Goal: Task Accomplishment & Management: Complete application form

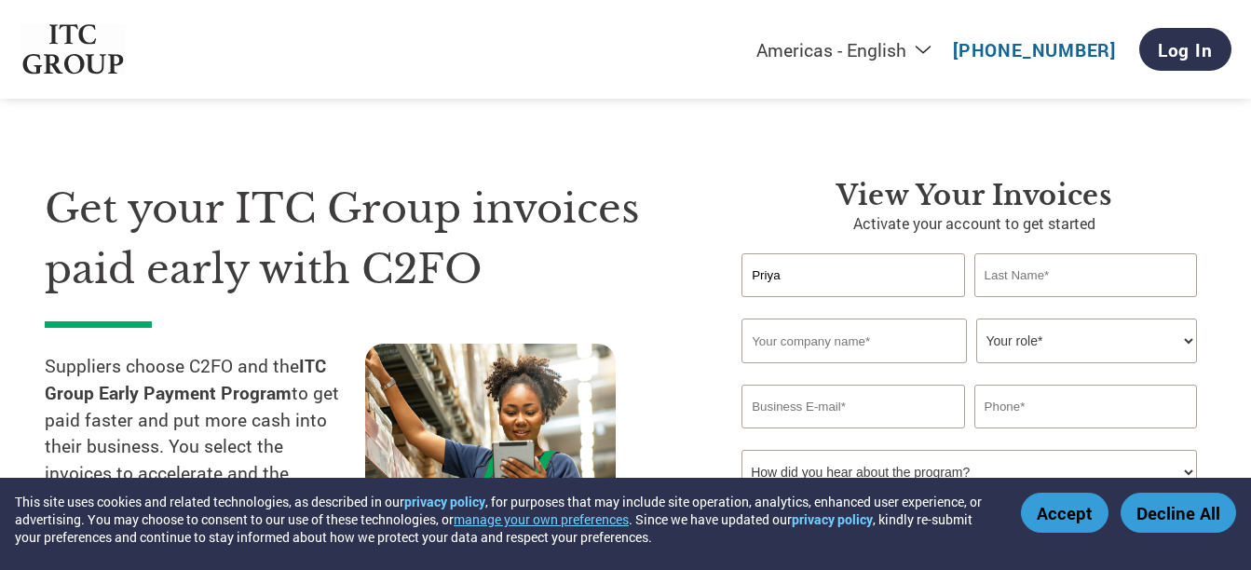
type input "Priya"
click at [1017, 260] on input "text" at bounding box center [1086, 275] width 223 height 44
type input "[PERSON_NAME]"
click at [840, 348] on input "text" at bounding box center [854, 341] width 225 height 45
type input "CIFTI"
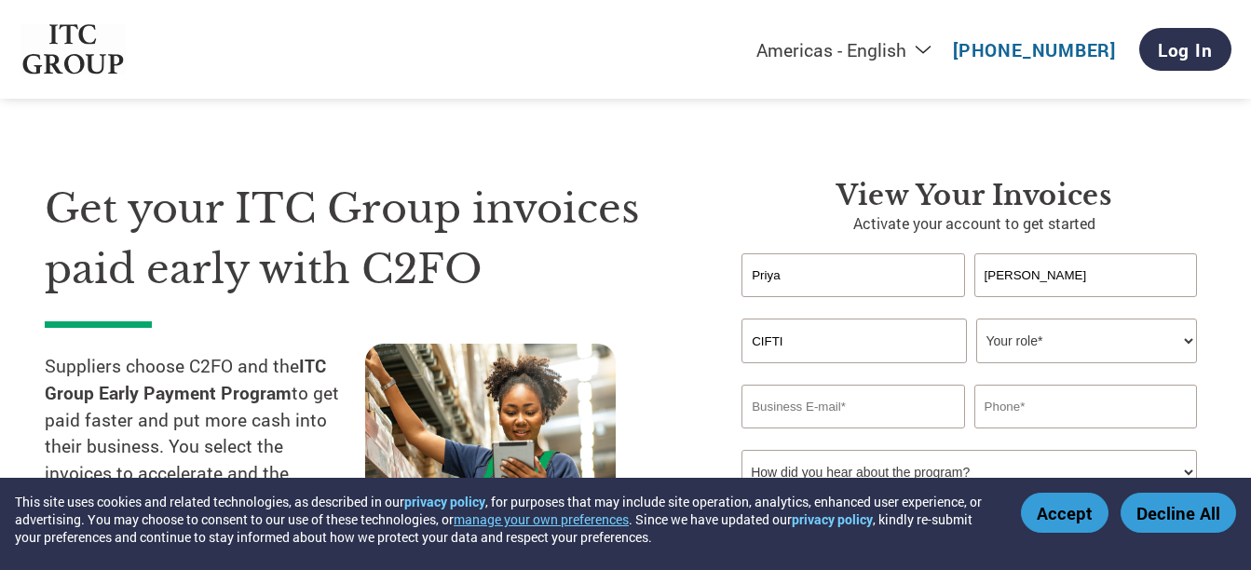
click at [1030, 342] on select "Your role* CFO Controller Credit Manager Finance Director Treasurer CEO Preside…" at bounding box center [1086, 341] width 221 height 45
select select "OTHER"
click at [976, 319] on select "Your role* CFO Controller Credit Manager Finance Director Treasurer CEO Preside…" at bounding box center [1086, 341] width 221 height 45
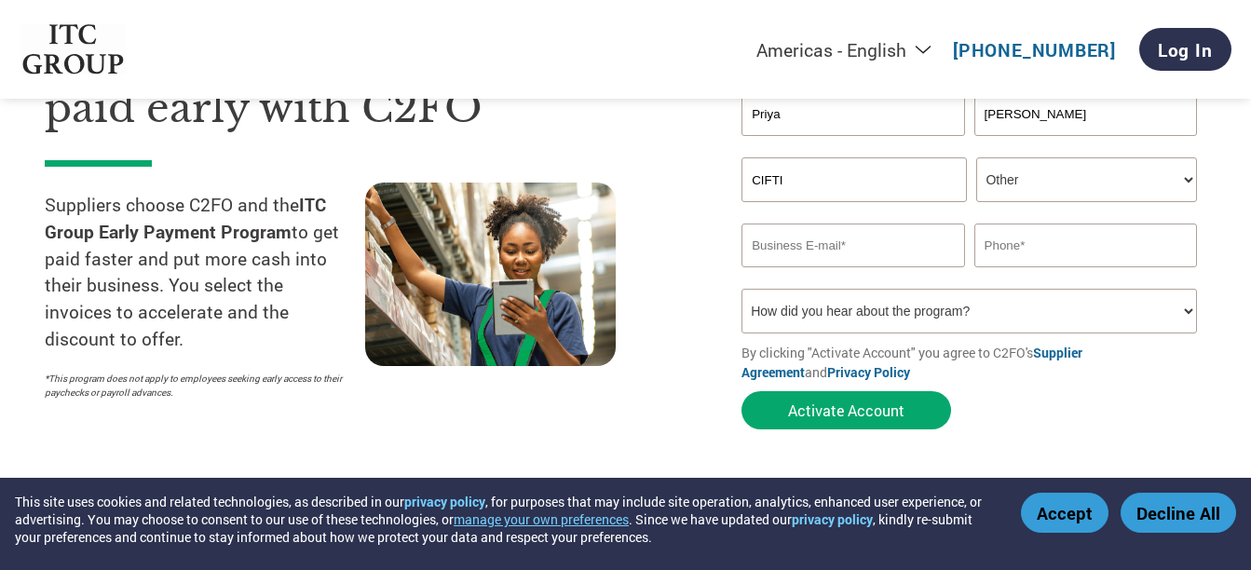
scroll to position [186, 0]
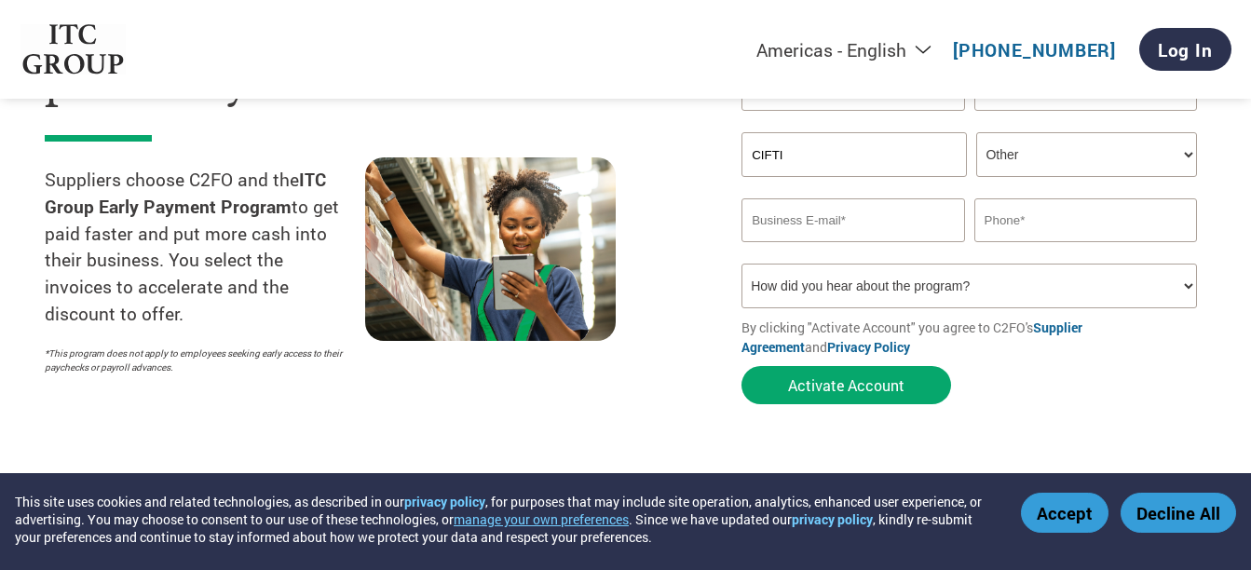
click at [806, 223] on input "email" at bounding box center [853, 220] width 223 height 44
type input "[EMAIL_ADDRESS][DOMAIN_NAME]"
type input "09716010120"
click at [1045, 302] on select "How did you hear about the program? Received a letter Email Social Media Online…" at bounding box center [970, 286] width 456 height 45
select select "Email"
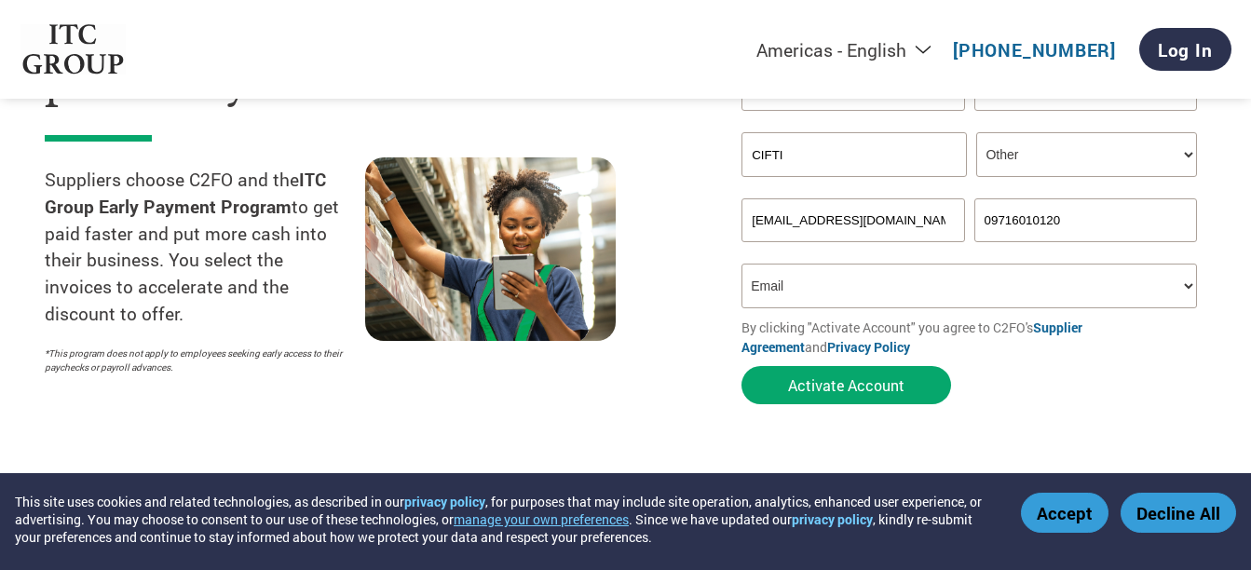
click at [742, 264] on select "How did you hear about the program? Received a letter Email Social Media Online…" at bounding box center [970, 286] width 456 height 45
click at [856, 392] on button "Activate Account" at bounding box center [847, 385] width 210 height 38
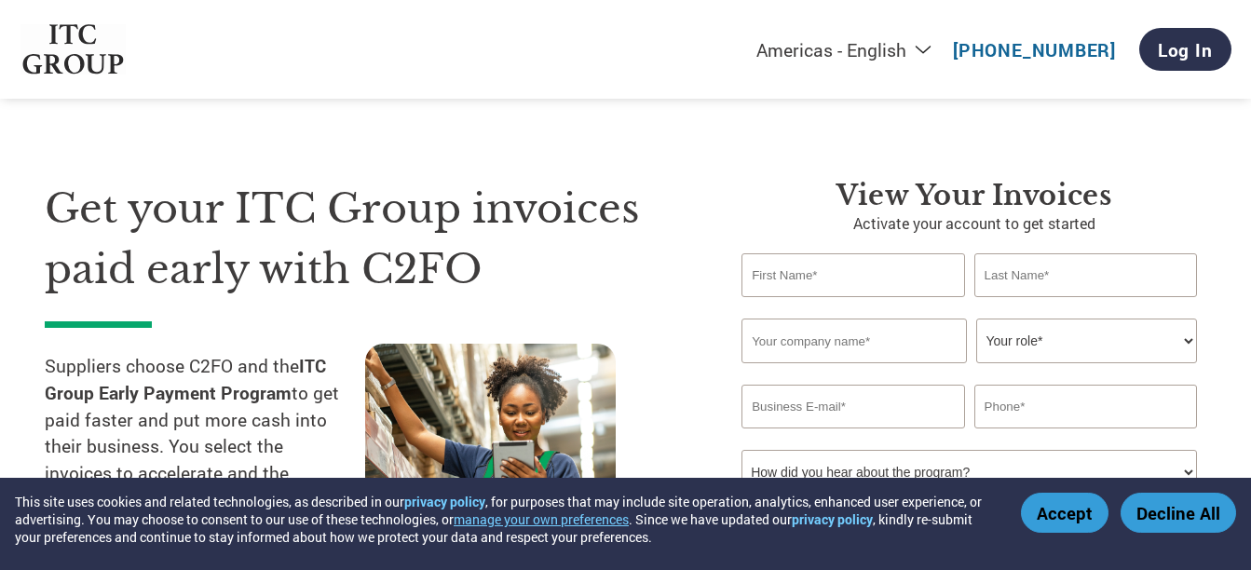
click at [840, 285] on input "text" at bounding box center [853, 275] width 223 height 44
type input "Priya"
click at [1115, 284] on input "text" at bounding box center [1086, 275] width 223 height 44
type input "[PERSON_NAME]"
click at [814, 354] on input "text" at bounding box center [854, 341] width 225 height 45
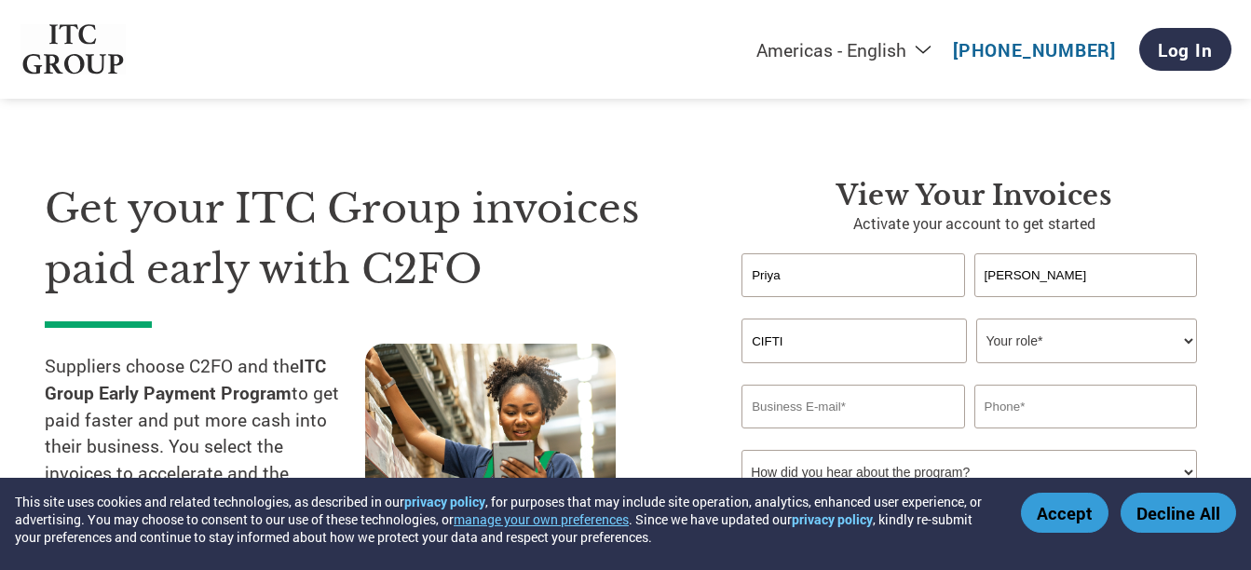
type input "CIFTI"
click at [1065, 356] on select "Your role* CFO Controller Credit Manager Finance Director Treasurer CEO Preside…" at bounding box center [1086, 341] width 221 height 45
select select "OTHER"
click at [976, 319] on select "Your role* CFO Controller Credit Manager Finance Director Treasurer CEO Preside…" at bounding box center [1086, 341] width 221 height 45
click at [784, 412] on input "email" at bounding box center [853, 407] width 223 height 44
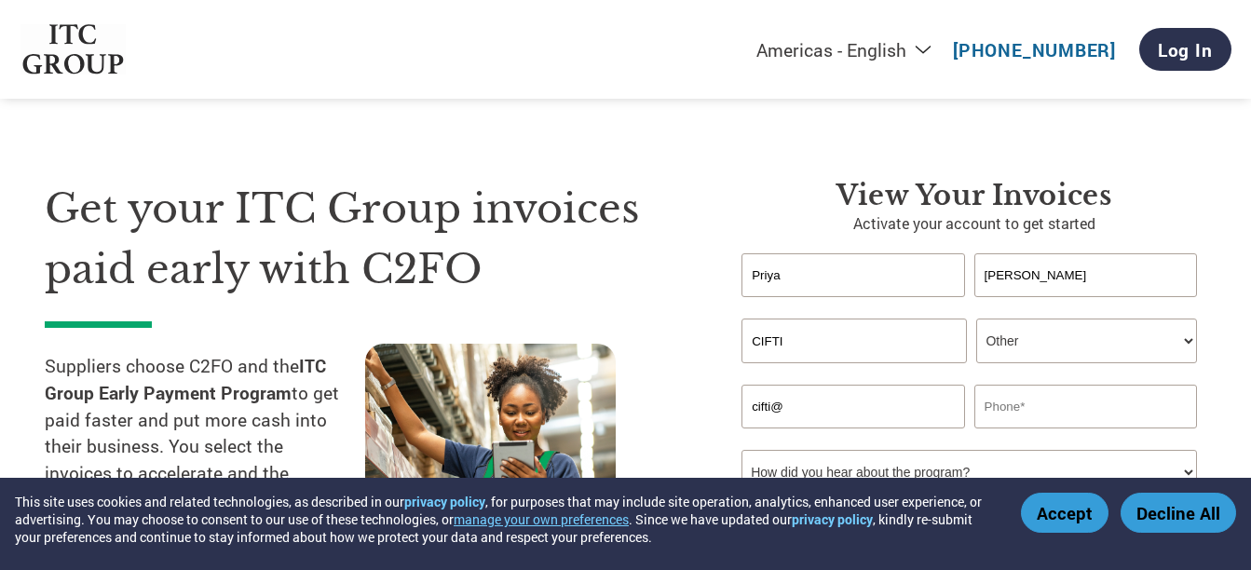
type input "[EMAIL_ADDRESS][DOMAIN_NAME]"
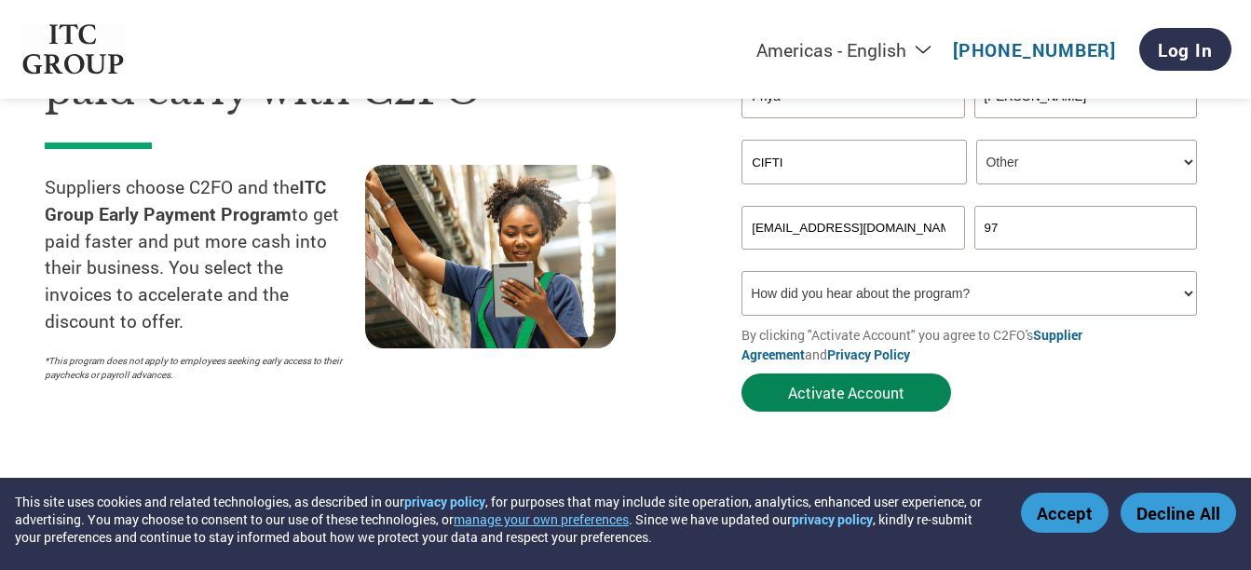
scroll to position [186, 0]
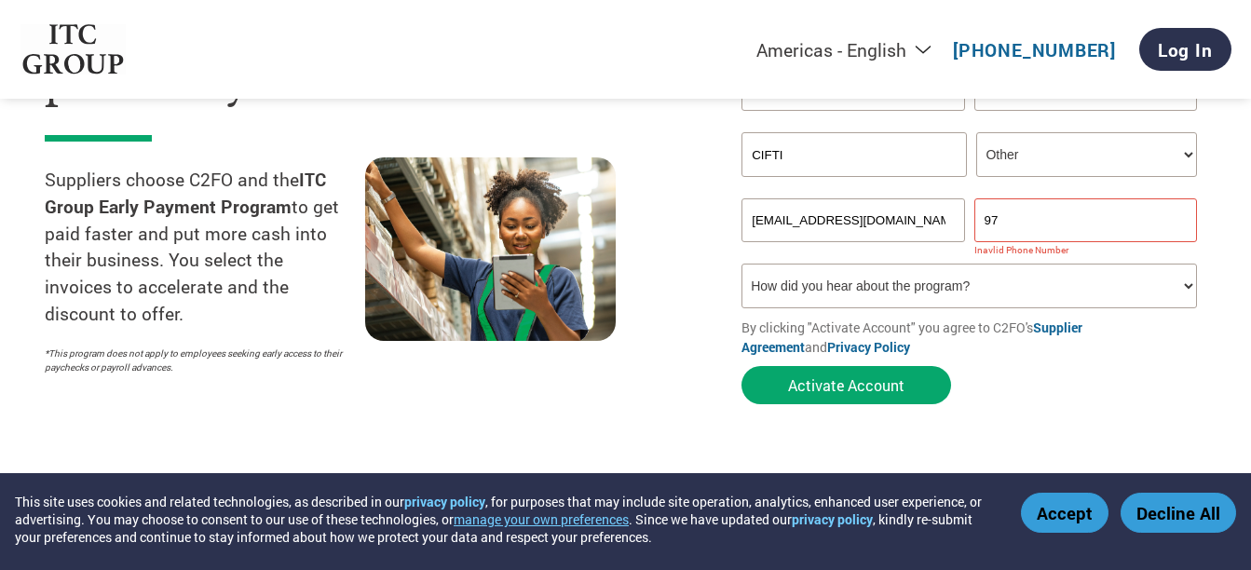
click at [920, 287] on select "How did you hear about the program? Received a letter Email Social Media Online…" at bounding box center [970, 286] width 456 height 45
click at [1031, 206] on input "97" at bounding box center [1086, 220] width 223 height 44
type input "09716010120"
click at [940, 289] on select "How did you hear about the program? Received a letter Email Social Media Online…" at bounding box center [970, 286] width 456 height 45
select select "Email"
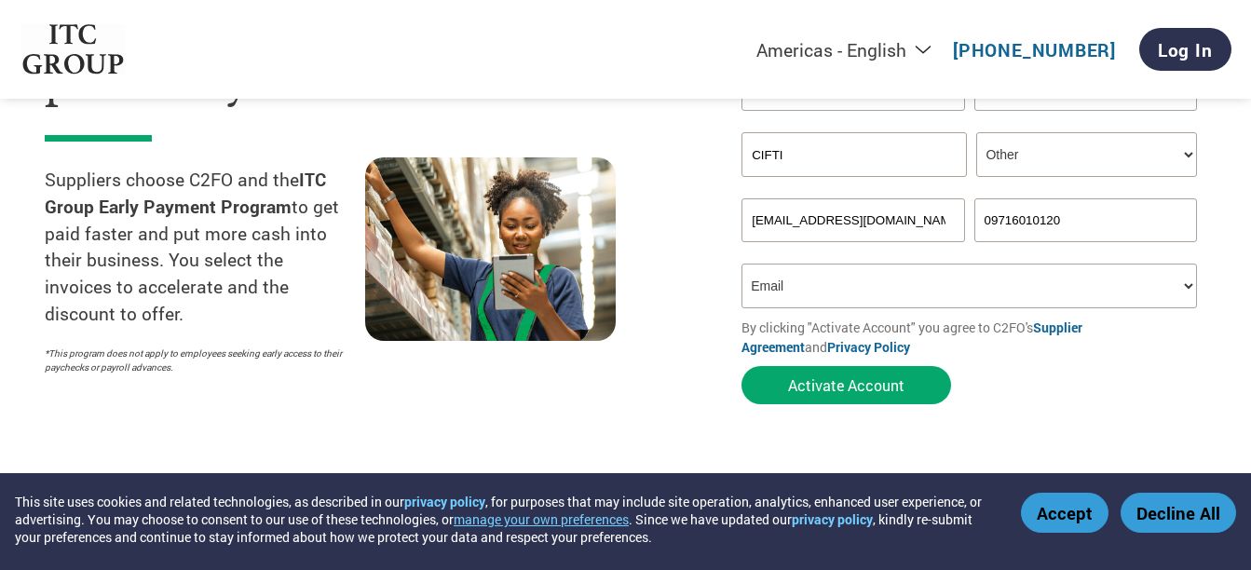
click at [742, 264] on select "How did you hear about the program? Received a letter Email Social Media Online…" at bounding box center [970, 286] width 456 height 45
click at [872, 398] on button "Activate Account" at bounding box center [847, 385] width 210 height 38
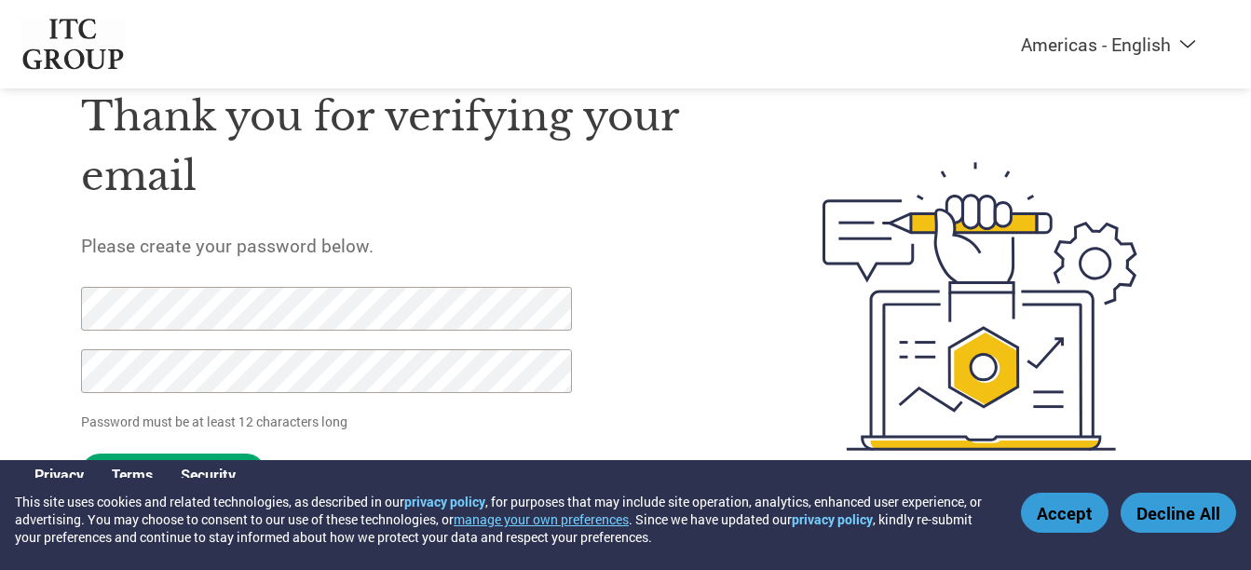
scroll to position [91, 0]
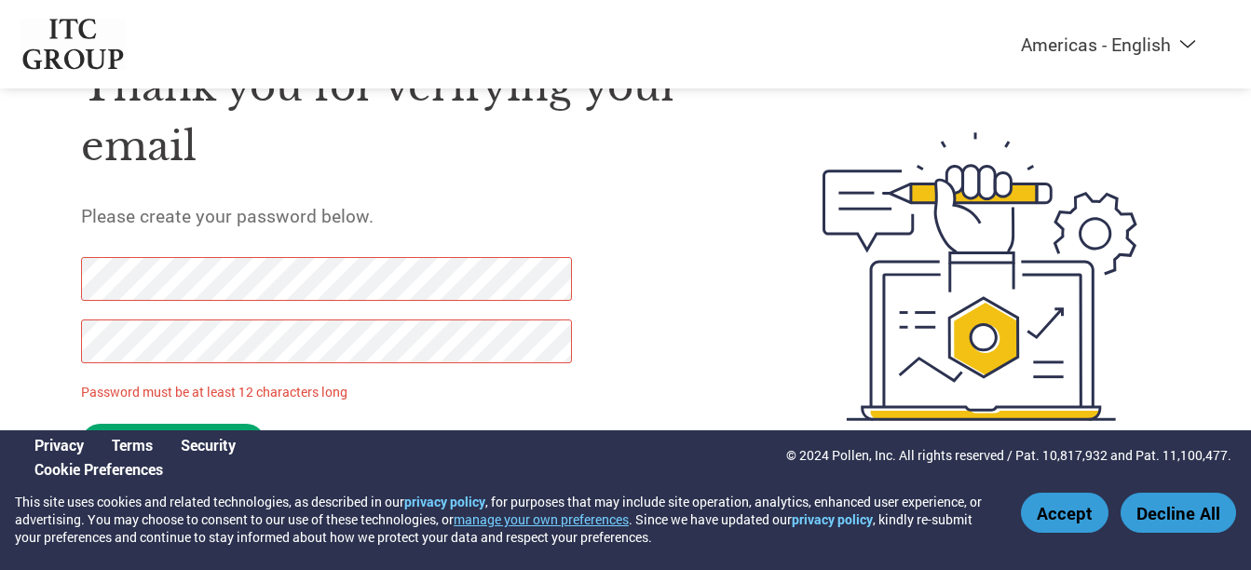
click at [1166, 527] on button "Decline All" at bounding box center [1179, 513] width 116 height 40
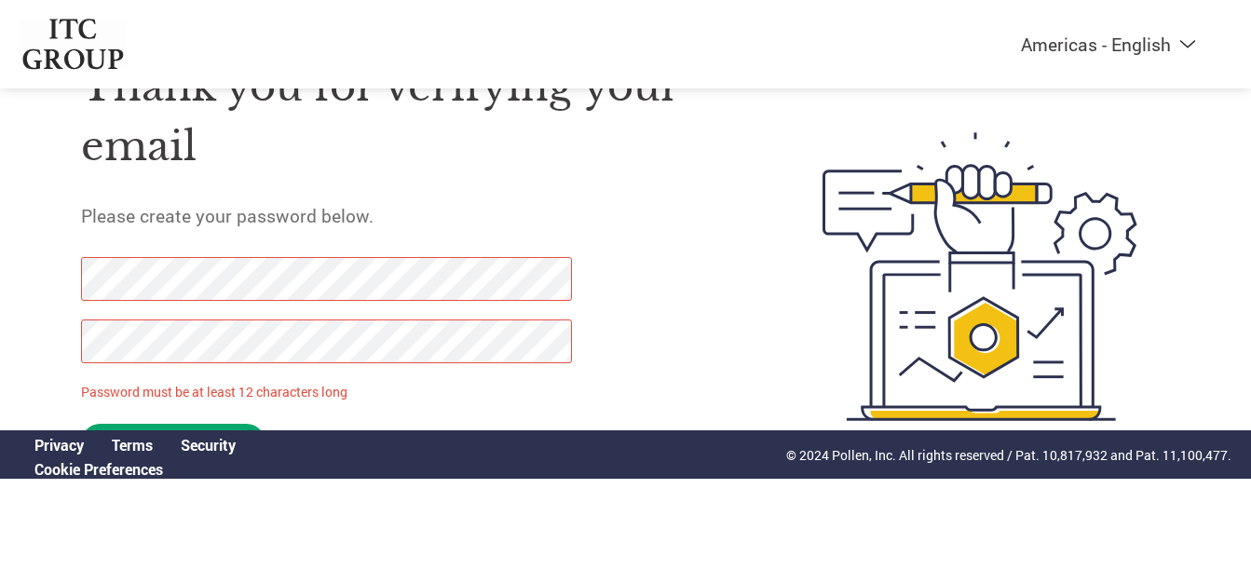
click at [408, 382] on p "Password must be at least 12 characters long" at bounding box center [330, 392] width 498 height 20
click at [118, 457] on div "Terms" at bounding box center [132, 444] width 69 height 29
click at [975, 457] on p "© 2024 Pollen, Inc. All rights reserved / Pat. 10,817,932 and Pat. 11,100,477." at bounding box center [1008, 455] width 445 height 20
click at [61, 453] on link "Privacy" at bounding box center [58, 445] width 49 height 20
